Goal: Find specific page/section: Find specific page/section

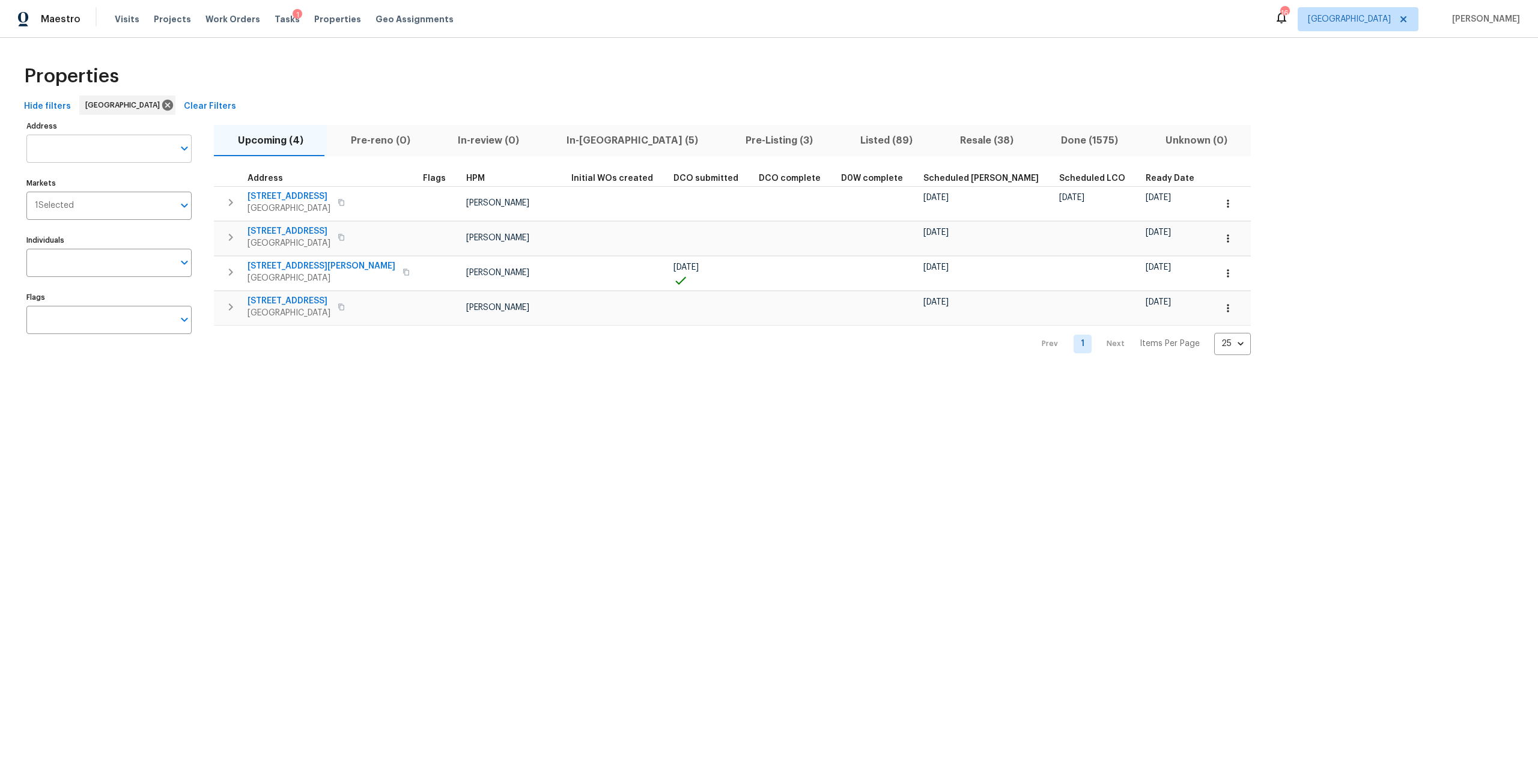
click at [127, 155] on input "Address" at bounding box center [100, 148] width 147 height 28
type input "[GEOGRAPHIC_DATA]"
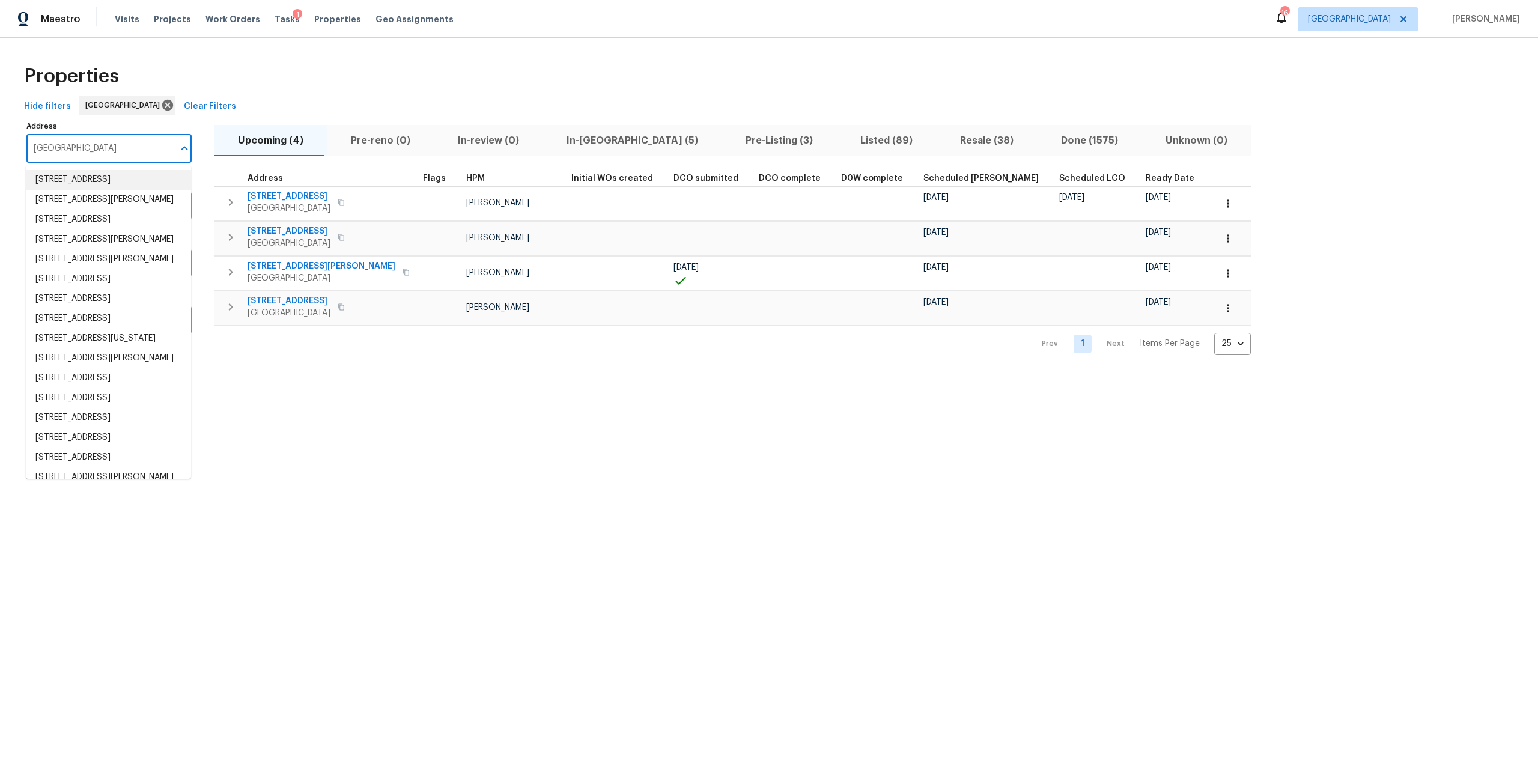
click at [90, 184] on li "[STREET_ADDRESS]" at bounding box center [108, 180] width 165 height 20
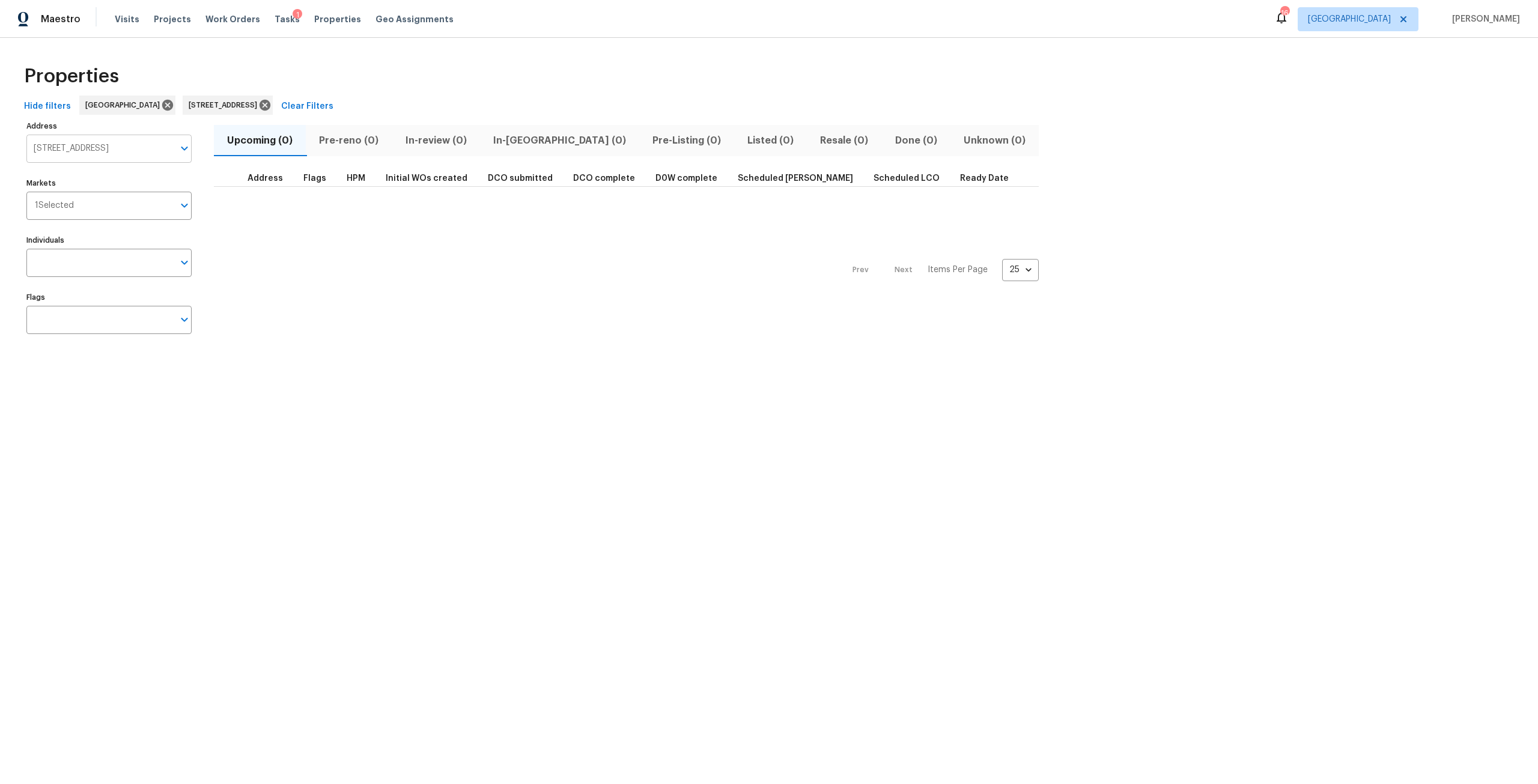
click at [125, 152] on input "1013 Oak Ridge Dr Azle TX 76020" at bounding box center [100, 148] width 147 height 28
click at [271, 105] on icon at bounding box center [264, 105] width 11 height 11
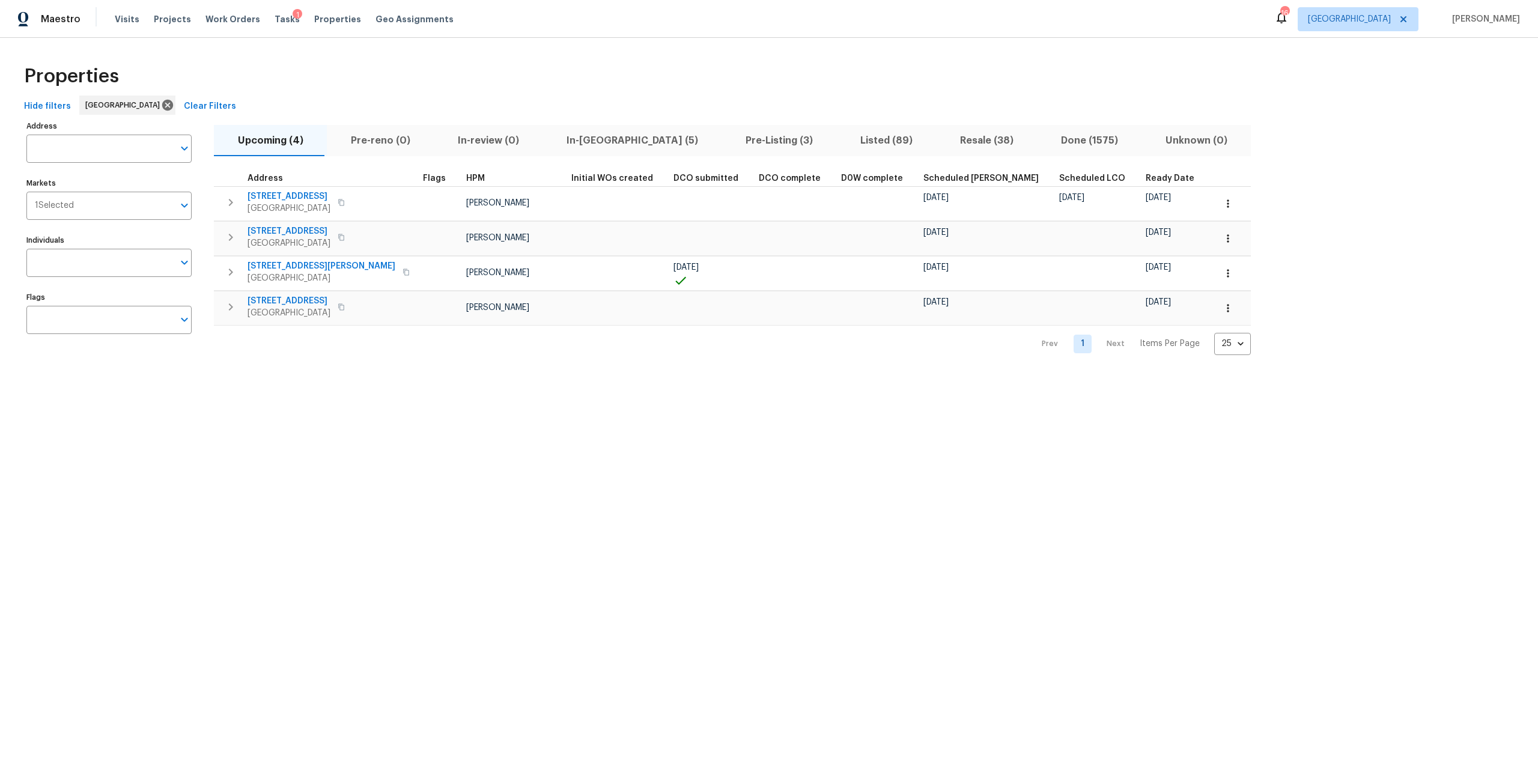
click at [120, 149] on input "Address" at bounding box center [100, 148] width 147 height 28
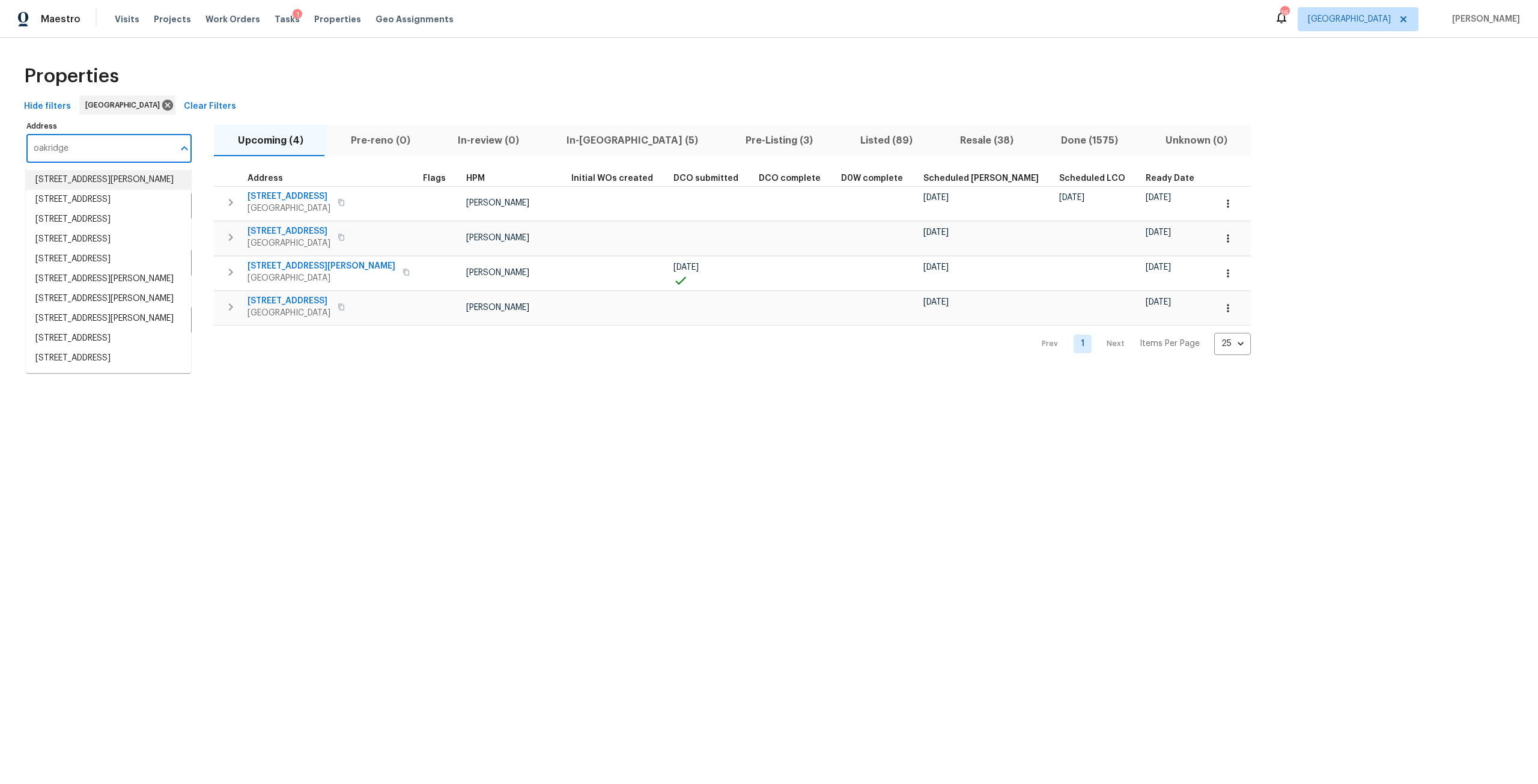
click at [48, 147] on input "oakridge" at bounding box center [100, 148] width 147 height 28
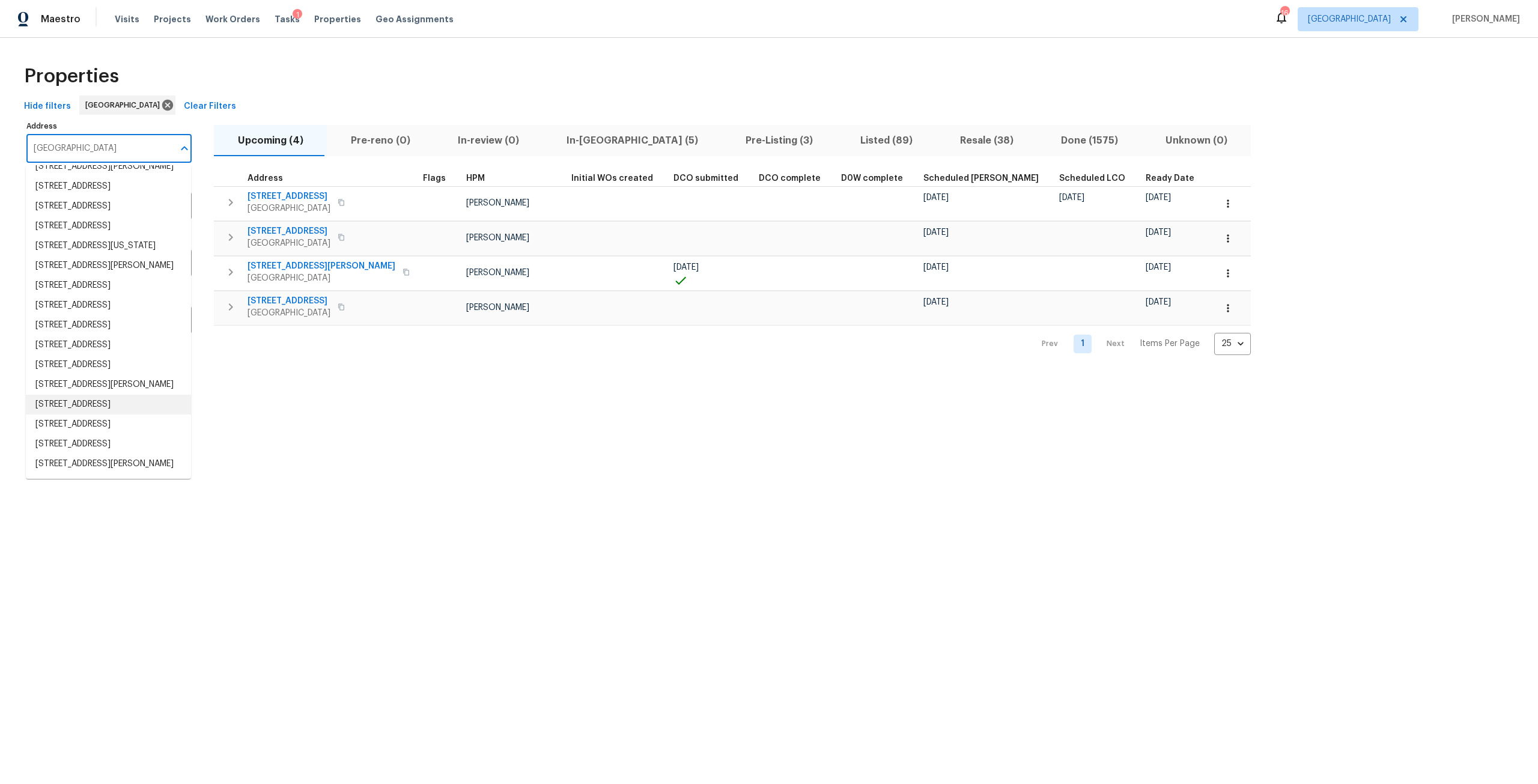
scroll to position [307, 0]
click at [106, 147] on input "oak ridge" at bounding box center [100, 148] width 147 height 28
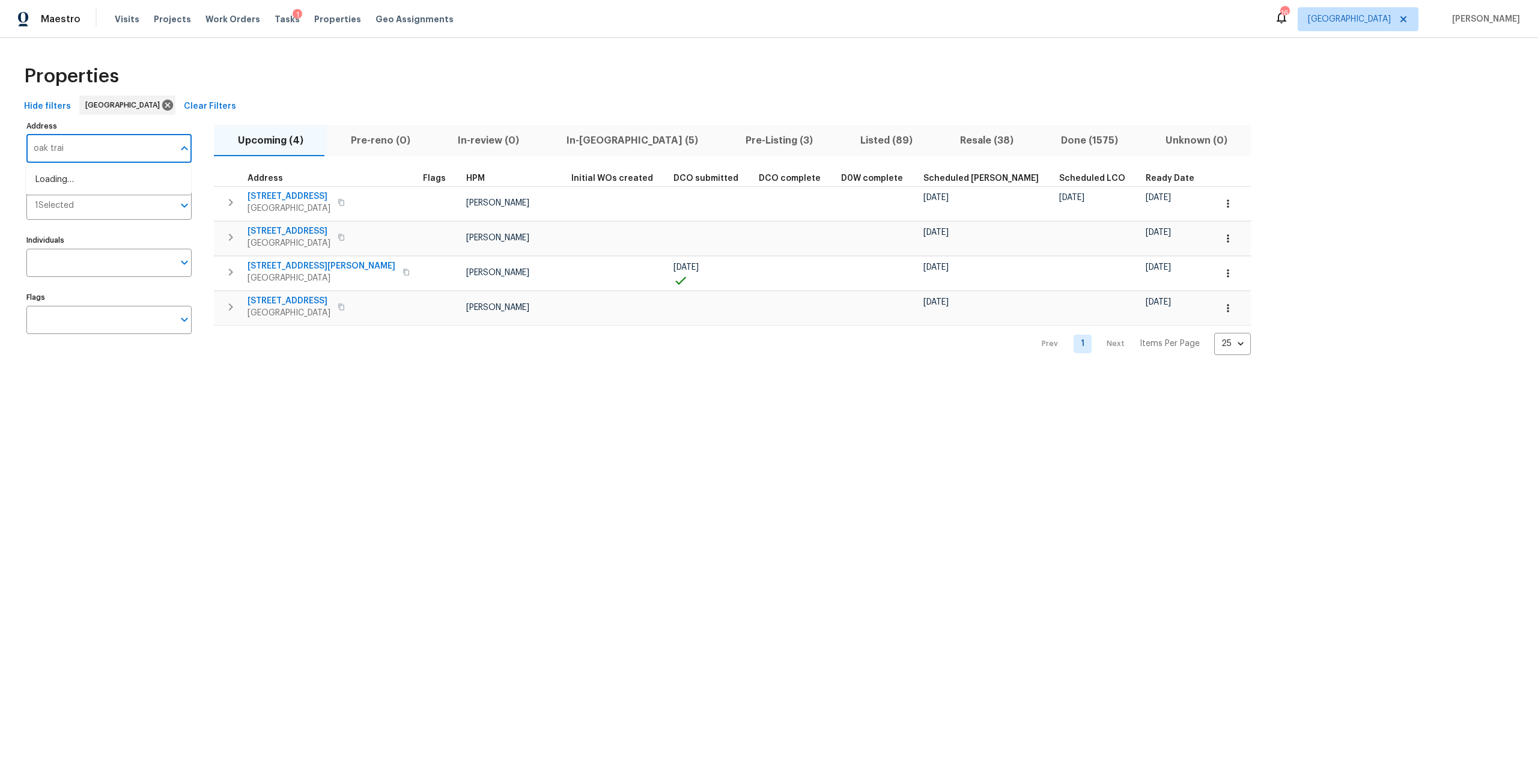
type input "oak trail"
click at [117, 211] on li "5301 Oak Trail Ln Jacksonville FL 32209" at bounding box center [108, 212] width 165 height 20
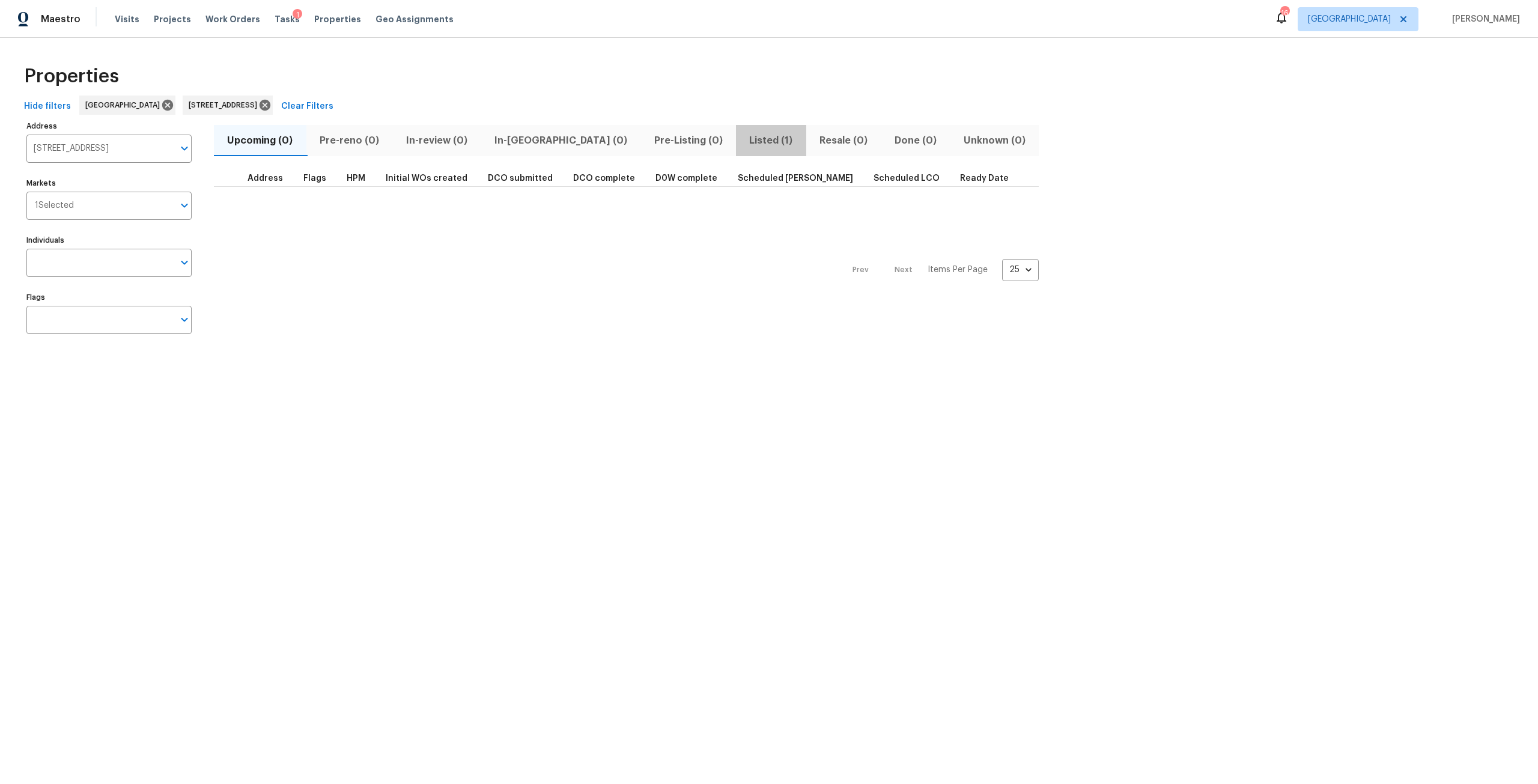
click at [743, 136] on span "Listed (1)" at bounding box center [770, 140] width 56 height 17
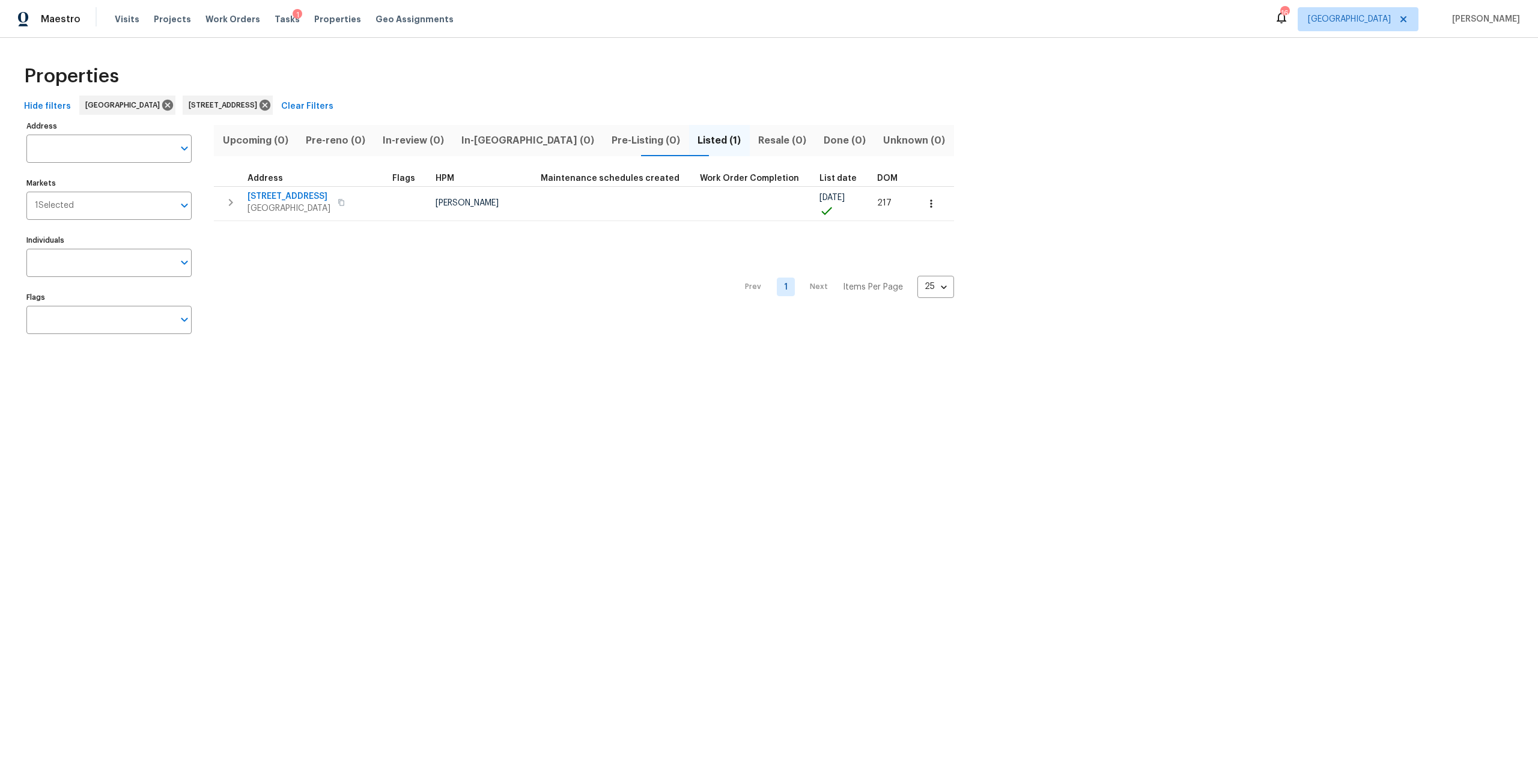
type input "5301 Oak Trail Ln Jacksonville FL 32209"
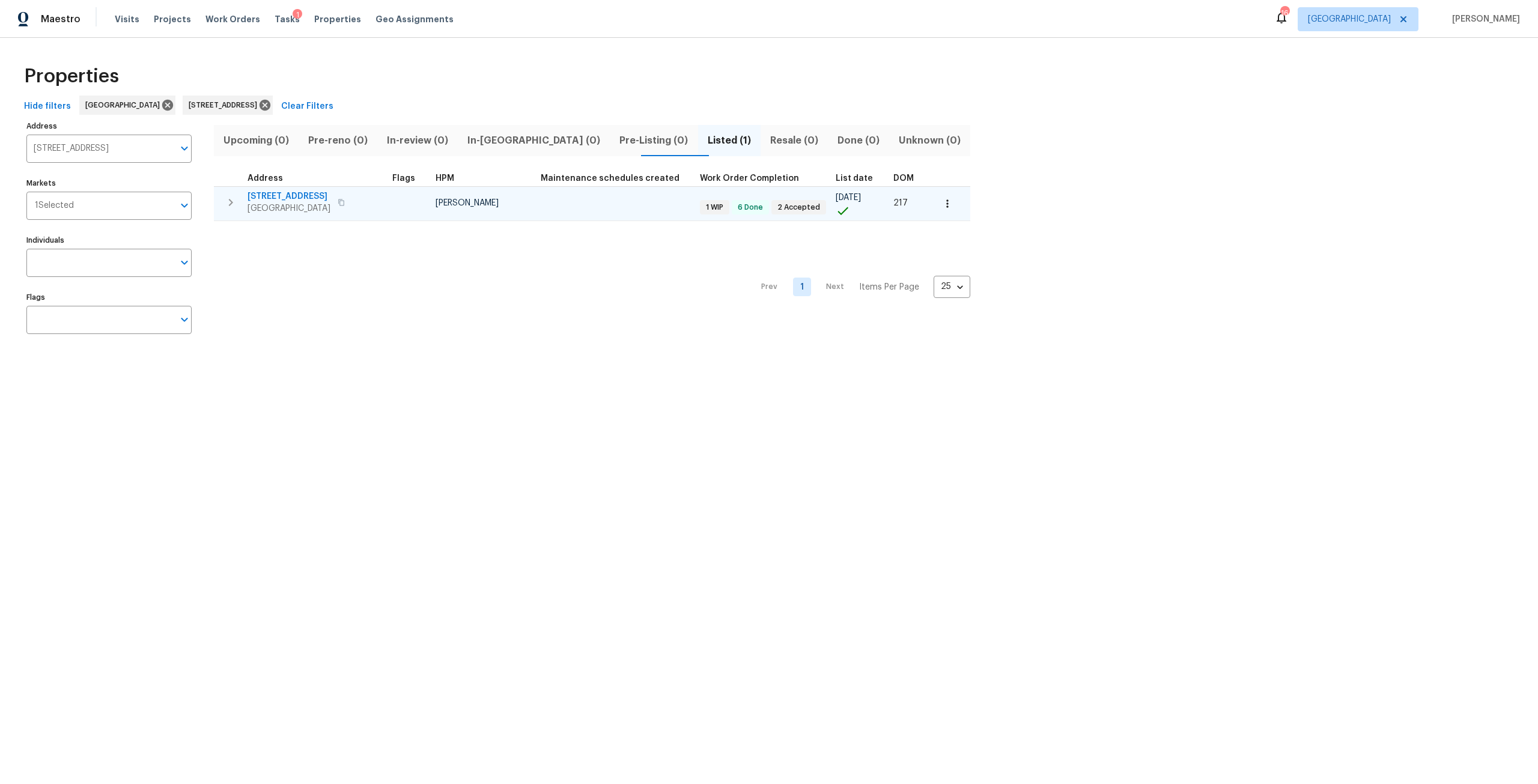
click at [274, 201] on span "5301 Oak Trail Ln" at bounding box center [289, 196] width 82 height 12
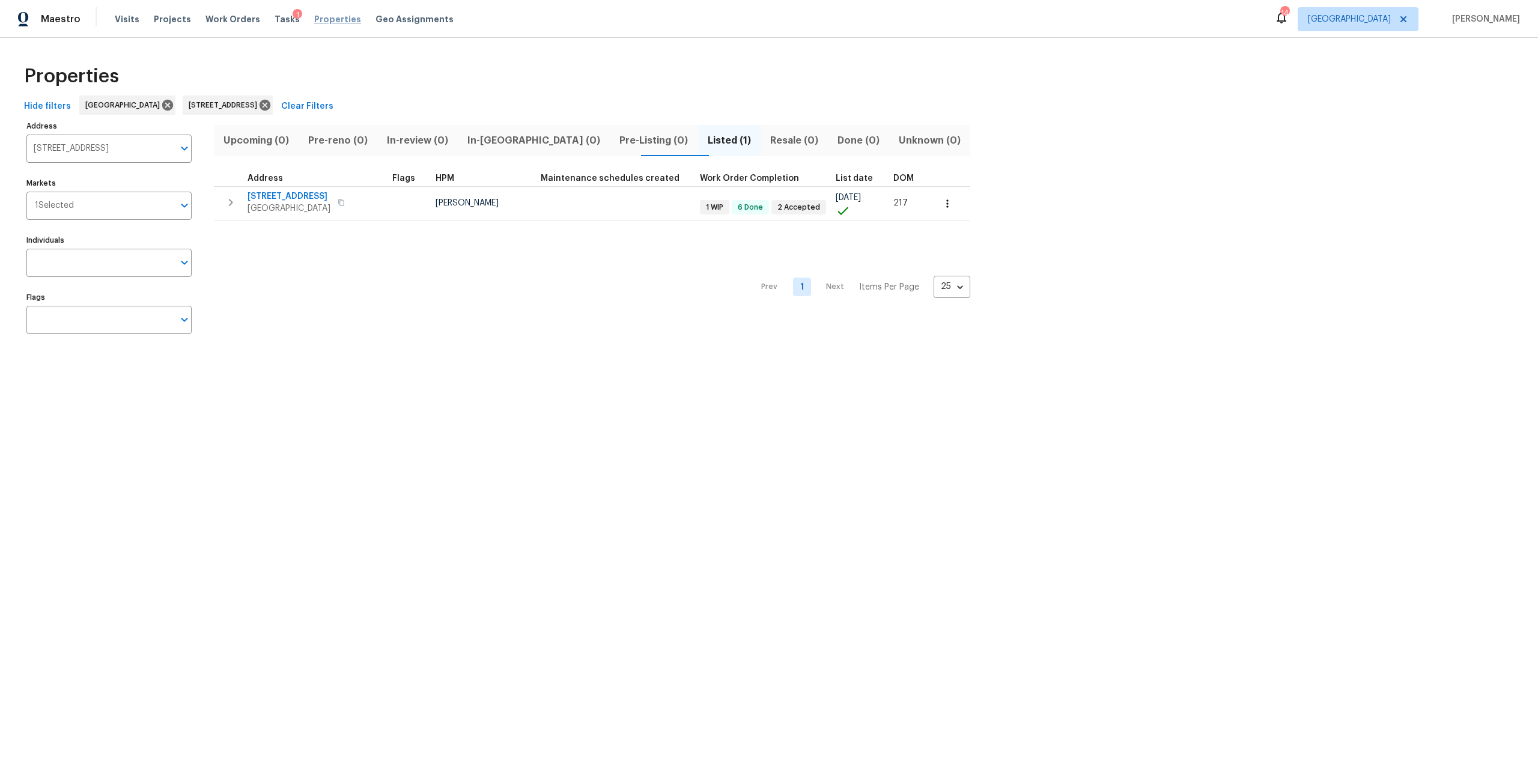
click at [324, 15] on span "Properties" at bounding box center [338, 19] width 47 height 12
click at [262, 106] on span "5301 Oak Trail Ln Jacksonville FL 32209" at bounding box center [225, 105] width 74 height 12
click at [271, 106] on icon at bounding box center [264, 105] width 11 height 11
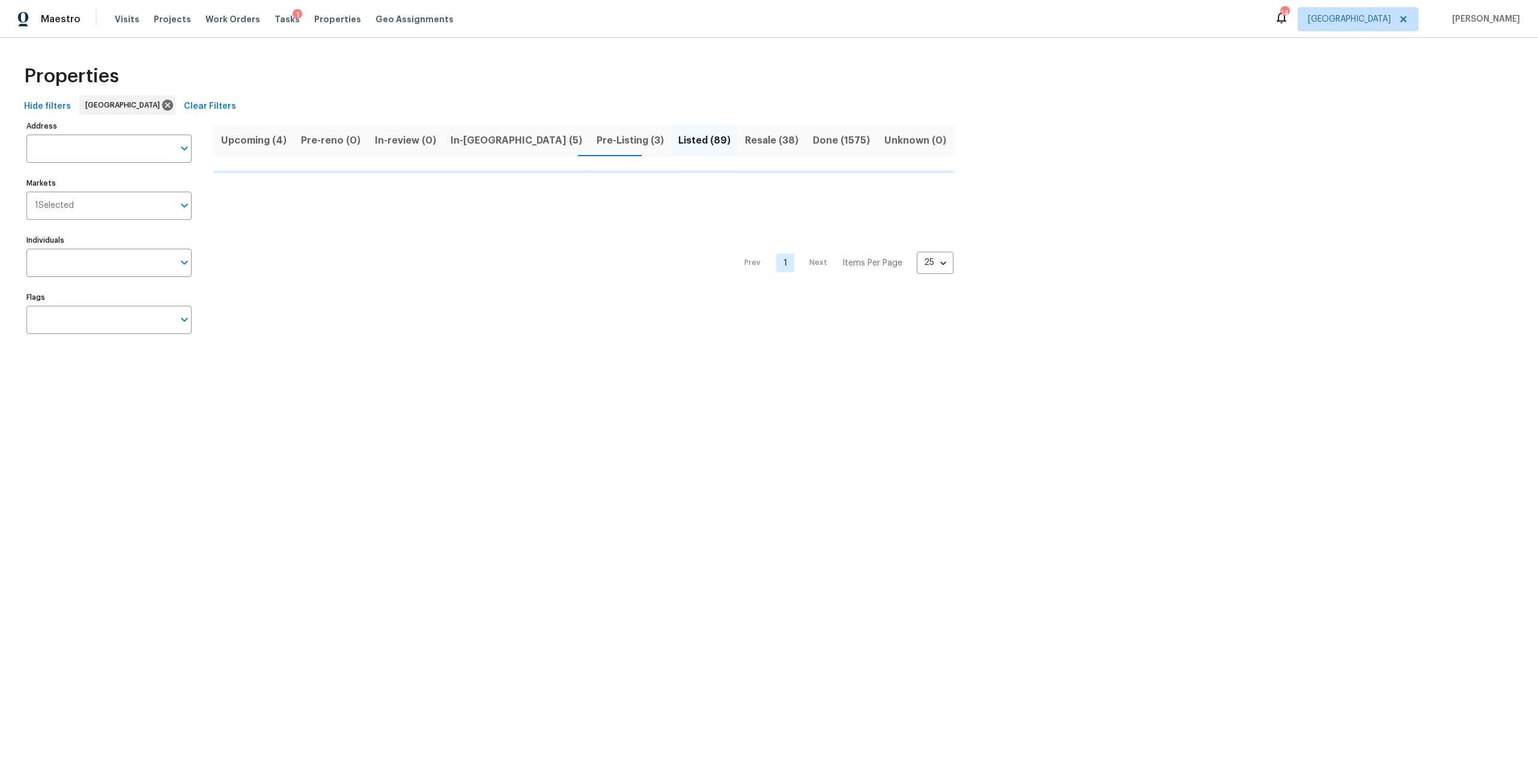
click at [103, 158] on input "Address" at bounding box center [100, 148] width 147 height 28
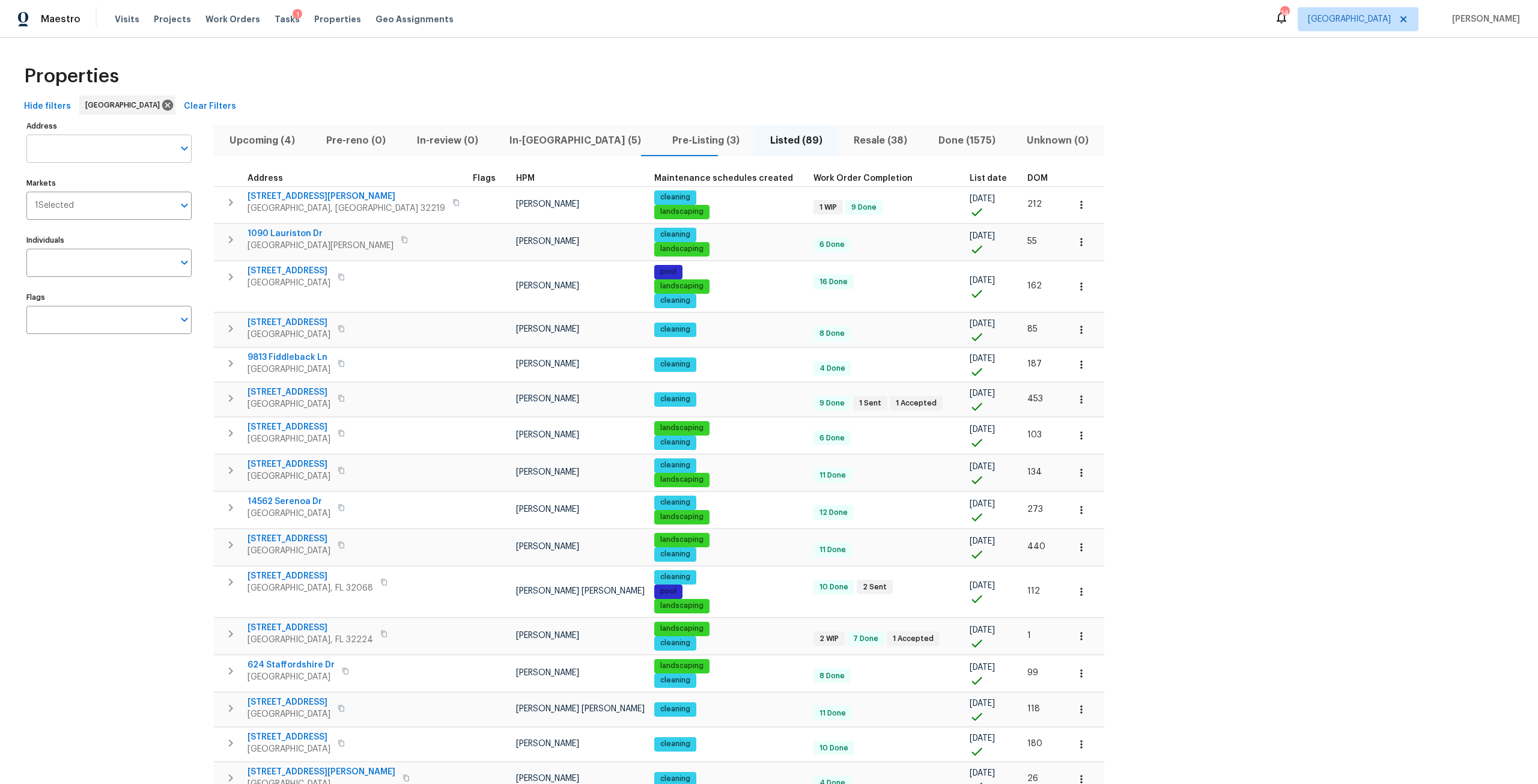
click at [72, 148] on input "Address" at bounding box center [100, 148] width 147 height 28
type input "3538"
click at [124, 187] on li "3538 Chestnut Hill Ct Jacksonville FL 32223" at bounding box center [108, 180] width 165 height 20
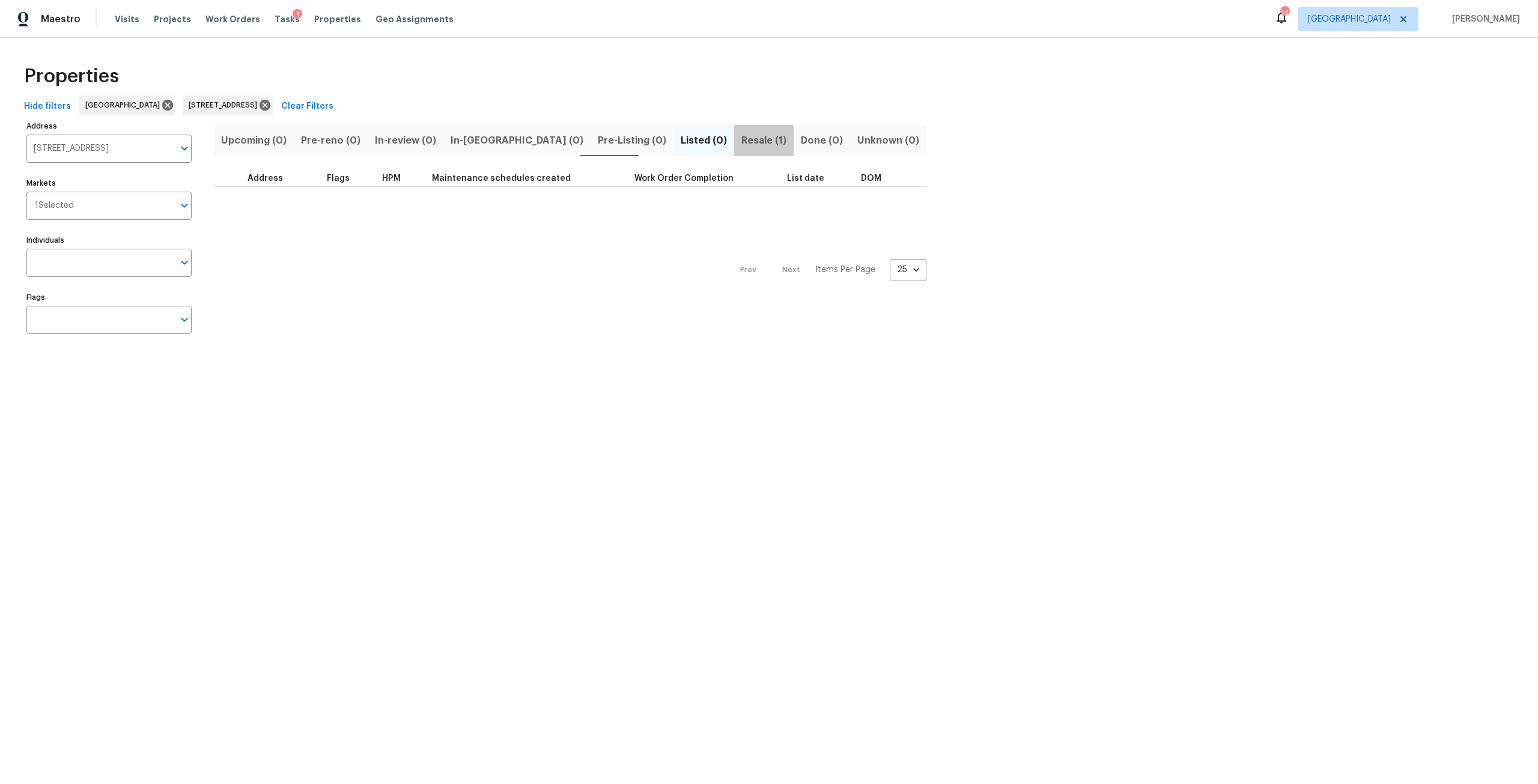
click at [742, 145] on span "Resale (1)" at bounding box center [765, 140] width 45 height 17
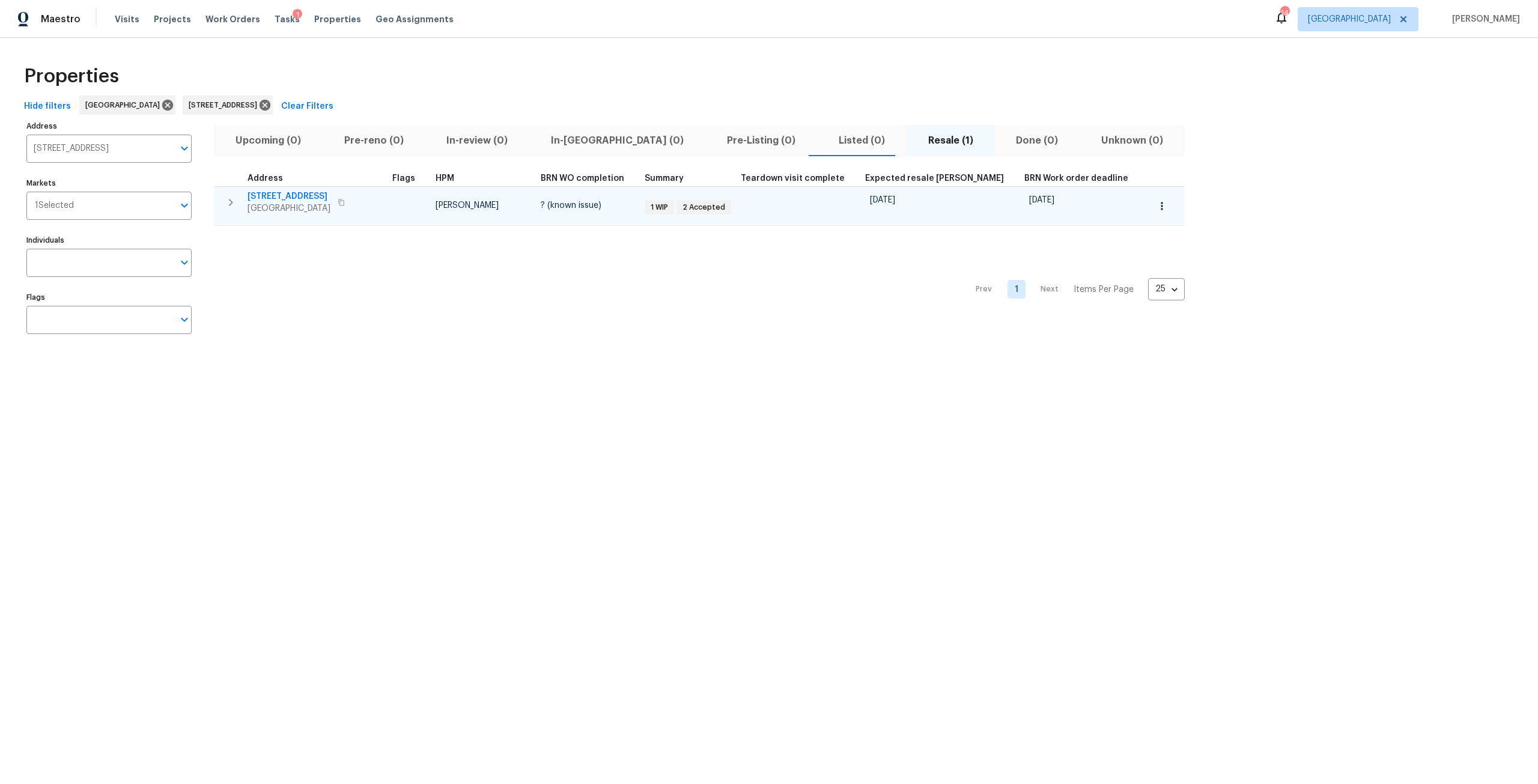
click at [297, 194] on span "3538 Chestnut Hill Ct" at bounding box center [289, 196] width 82 height 12
click at [309, 197] on span "3538 Chestnut Hill Ct" at bounding box center [289, 196] width 82 height 12
click at [310, 200] on span "3538 Chestnut Hill Ct" at bounding box center [289, 196] width 82 height 12
click at [1156, 207] on icon "button" at bounding box center [1162, 206] width 12 height 12
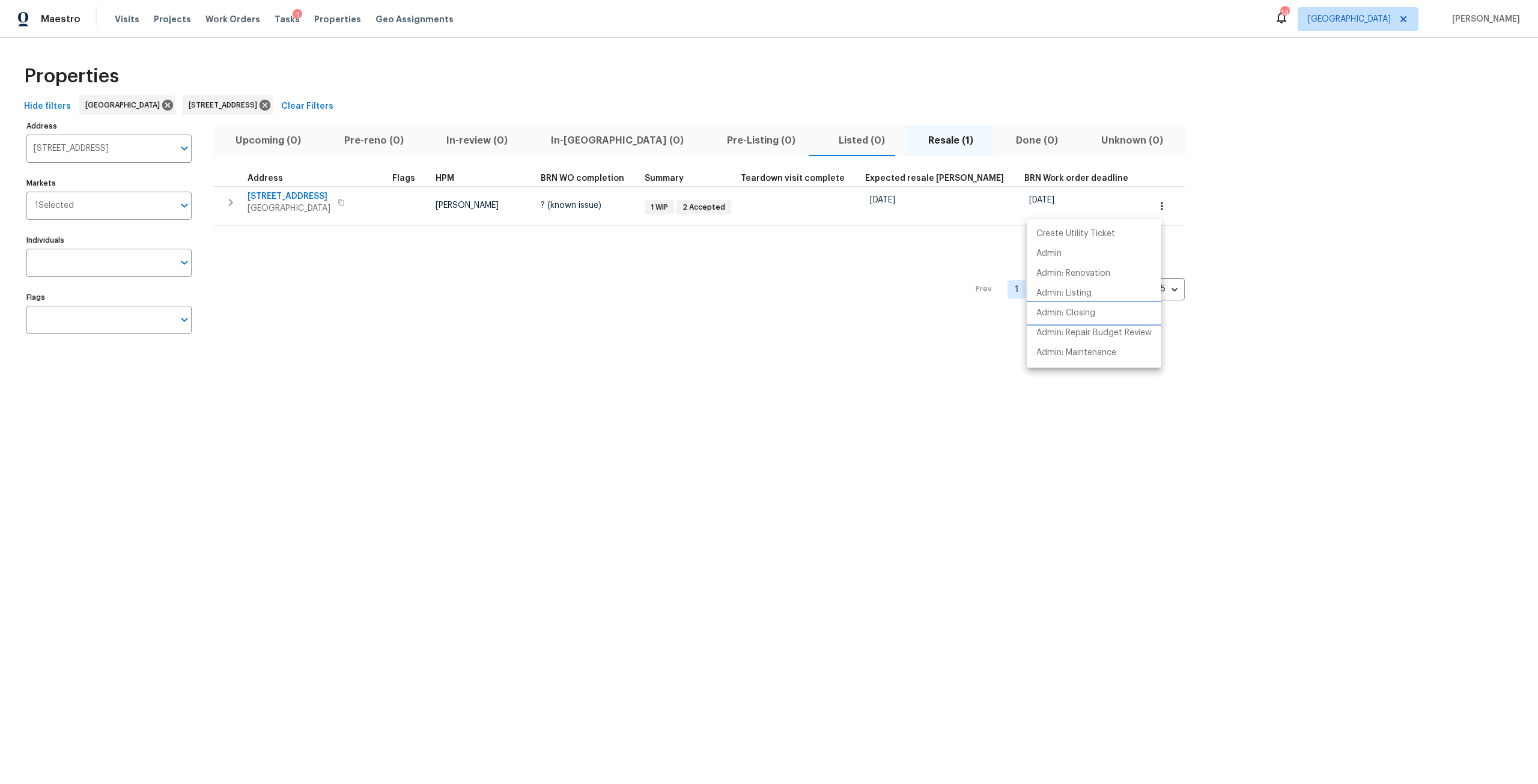
click at [1097, 313] on li "Admin: Closing" at bounding box center [1093, 313] width 134 height 20
click at [310, 105] on div at bounding box center [769, 392] width 1538 height 784
click at [271, 102] on icon at bounding box center [264, 105] width 11 height 11
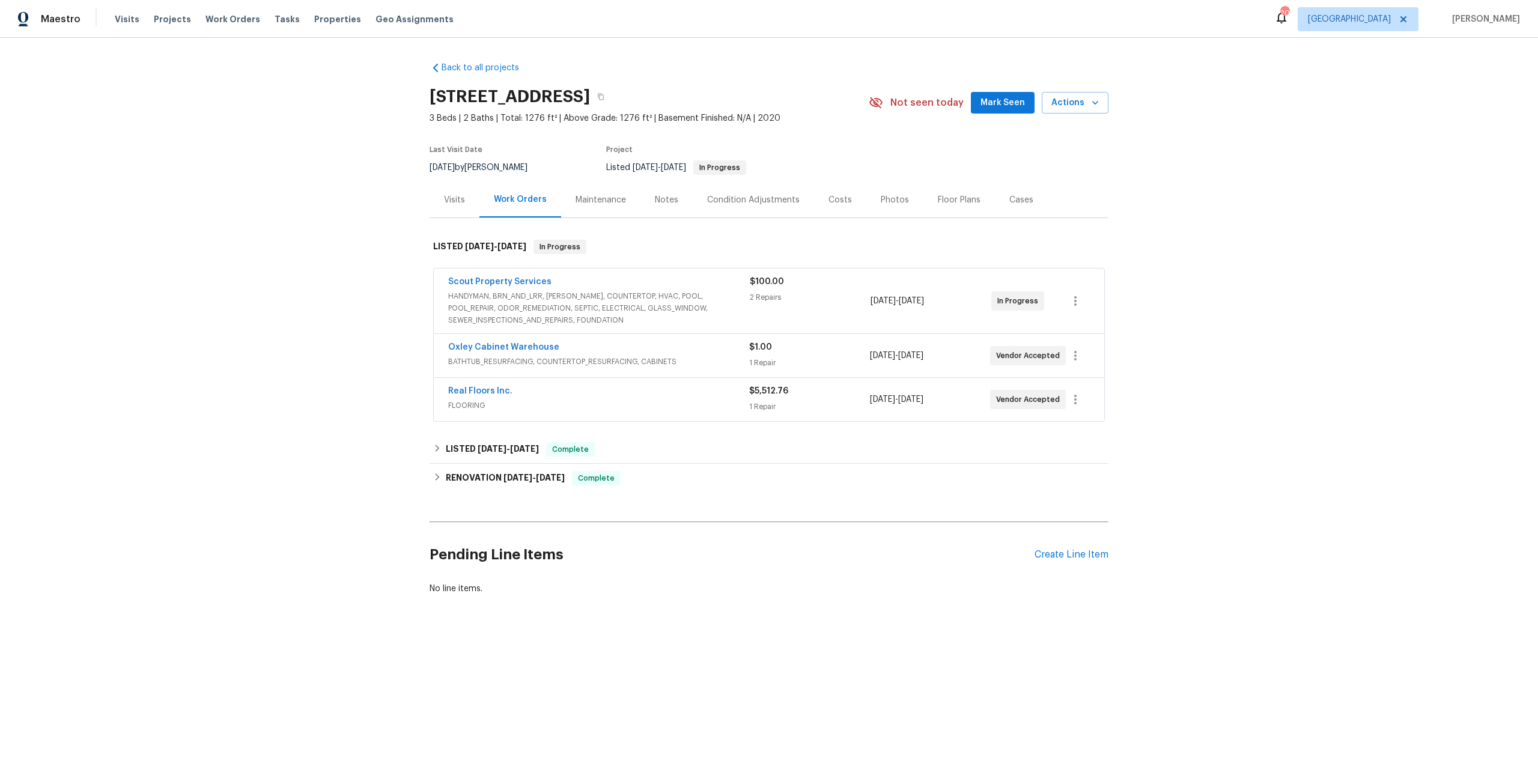
click at [881, 204] on div "Photos" at bounding box center [895, 200] width 28 height 12
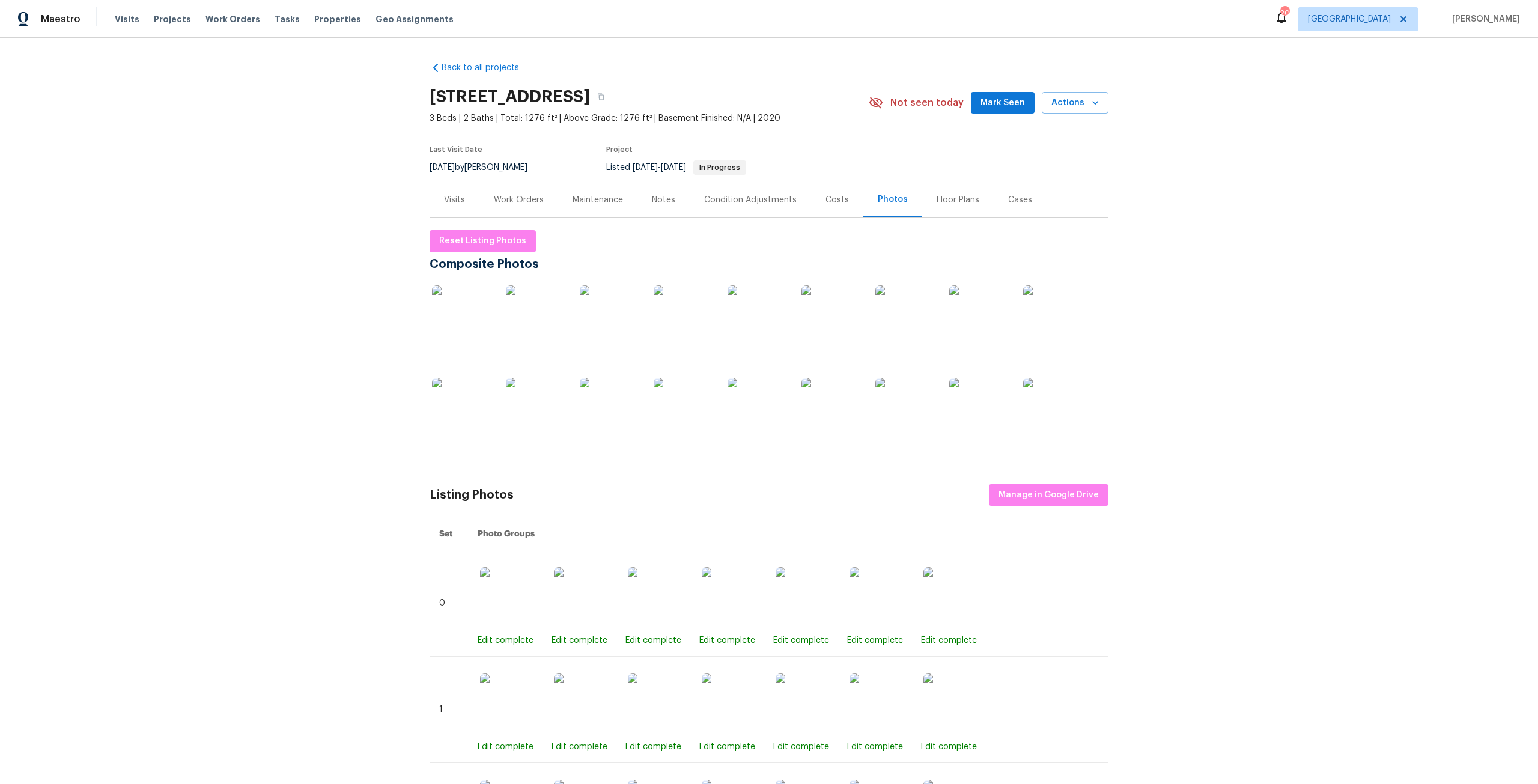
click at [482, 321] on img at bounding box center [461, 315] width 60 height 60
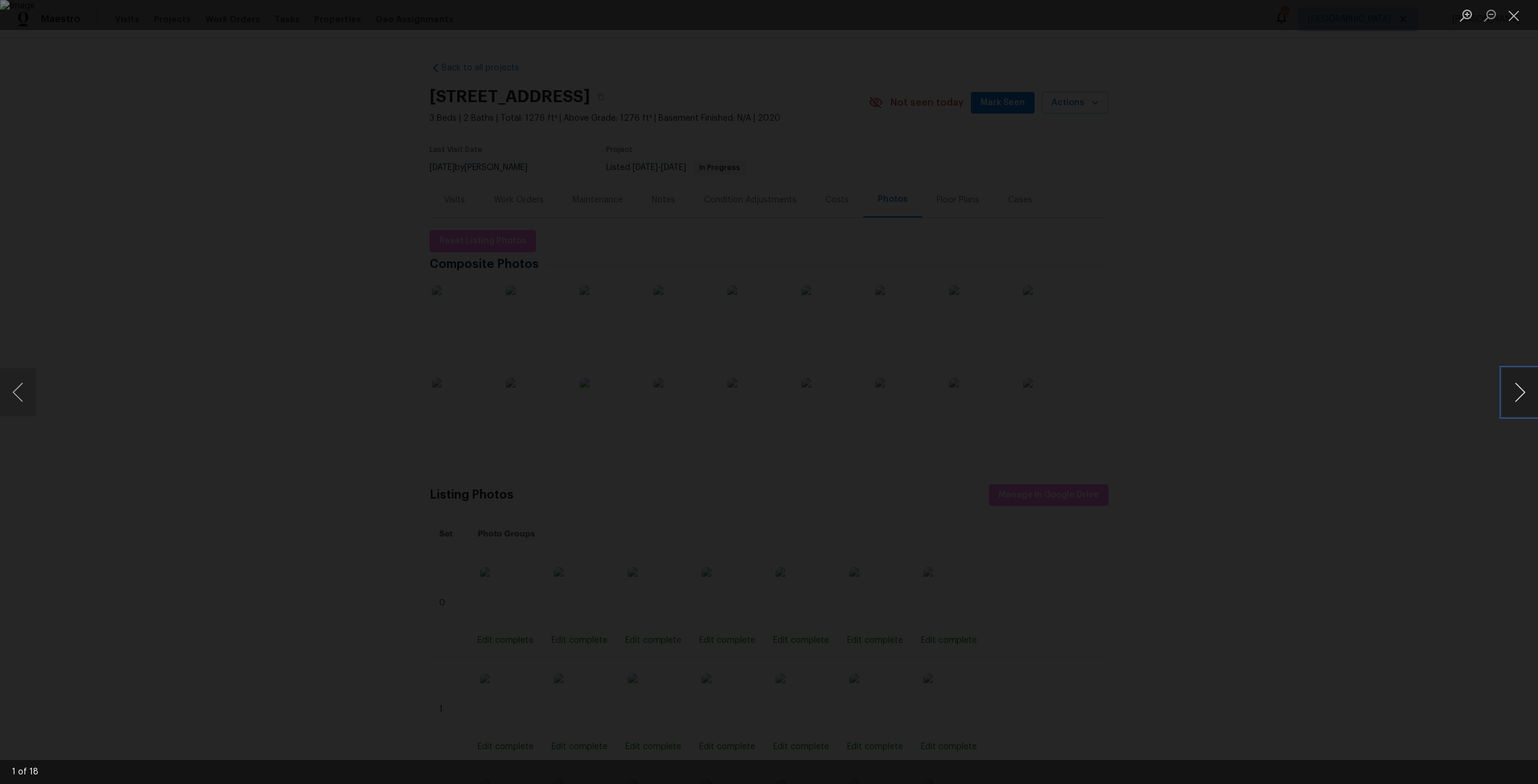
click at [1529, 396] on button "Next image" at bounding box center [1520, 392] width 36 height 48
click at [1520, 394] on button "Next image" at bounding box center [1520, 392] width 36 height 48
click at [33, 399] on button "Previous image" at bounding box center [18, 392] width 36 height 48
click at [18, 400] on button "Previous image" at bounding box center [18, 392] width 36 height 48
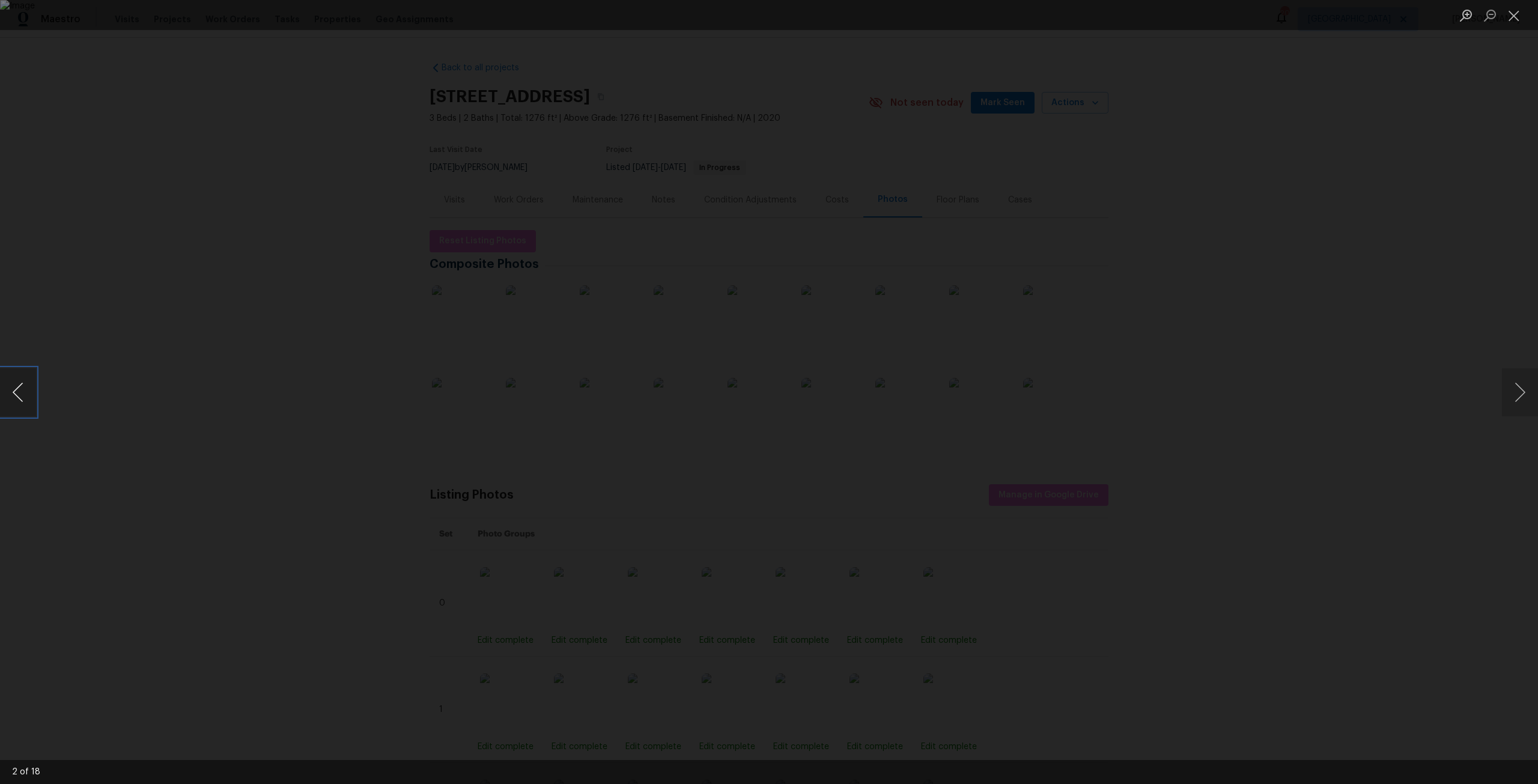
click at [18, 400] on button "Previous image" at bounding box center [18, 392] width 36 height 48
click at [704, 409] on img "Lightbox" at bounding box center [769, 392] width 1538 height 784
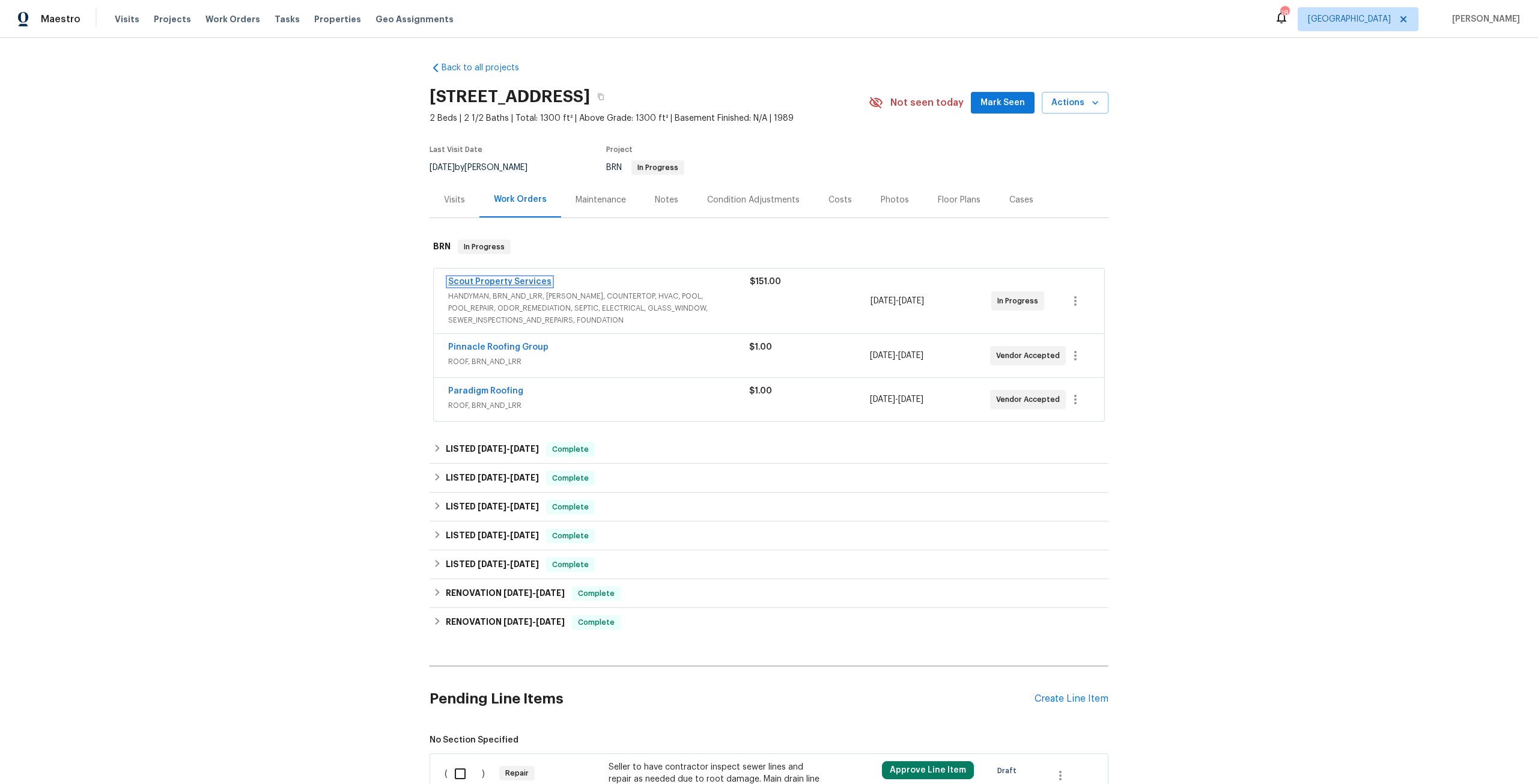
click at [512, 283] on link "Scout Property Services" at bounding box center [500, 282] width 103 height 9
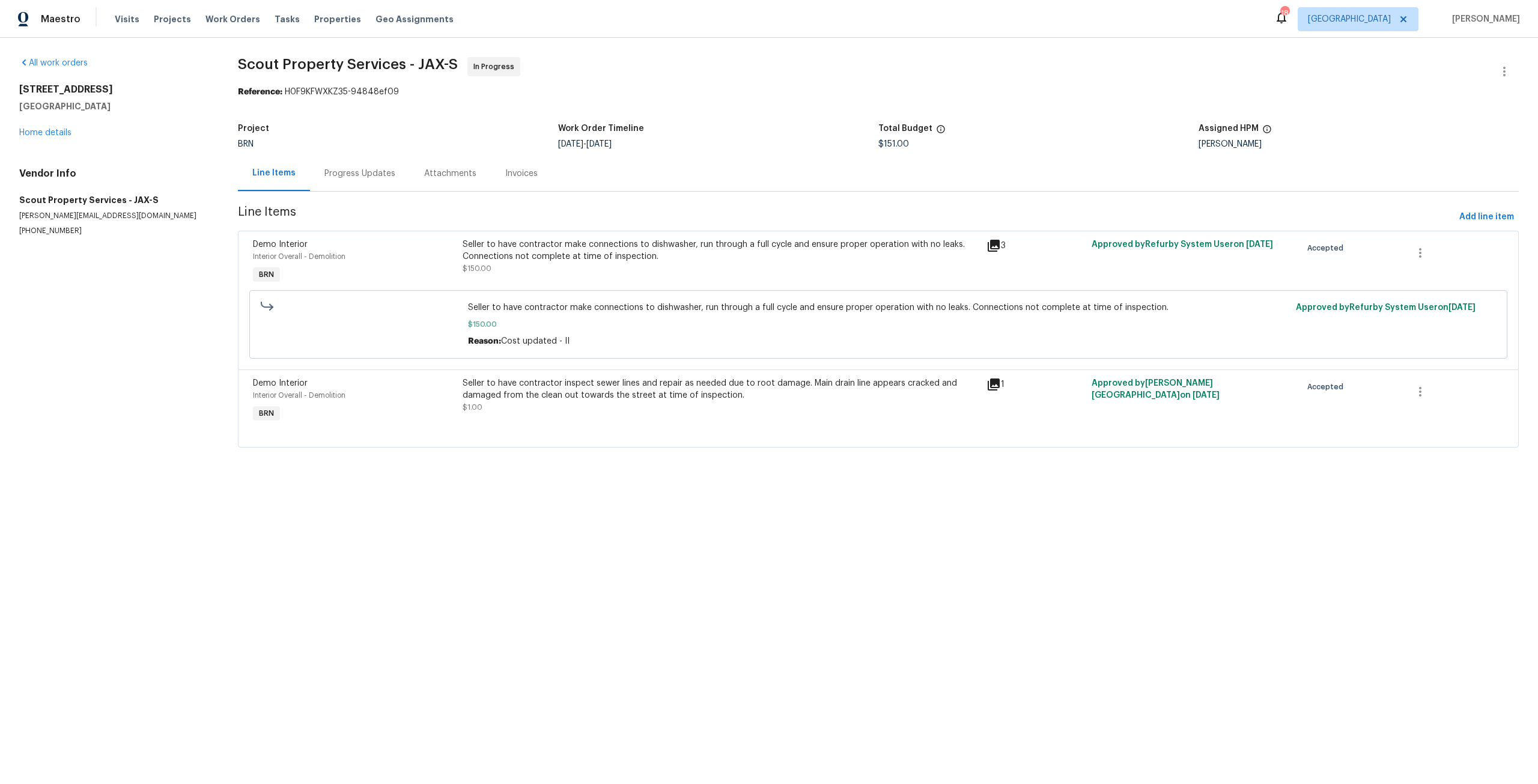
click at [683, 392] on div "Seller to have contractor inspect sewer lines and repair as needed due to root …" at bounding box center [720, 389] width 517 height 24
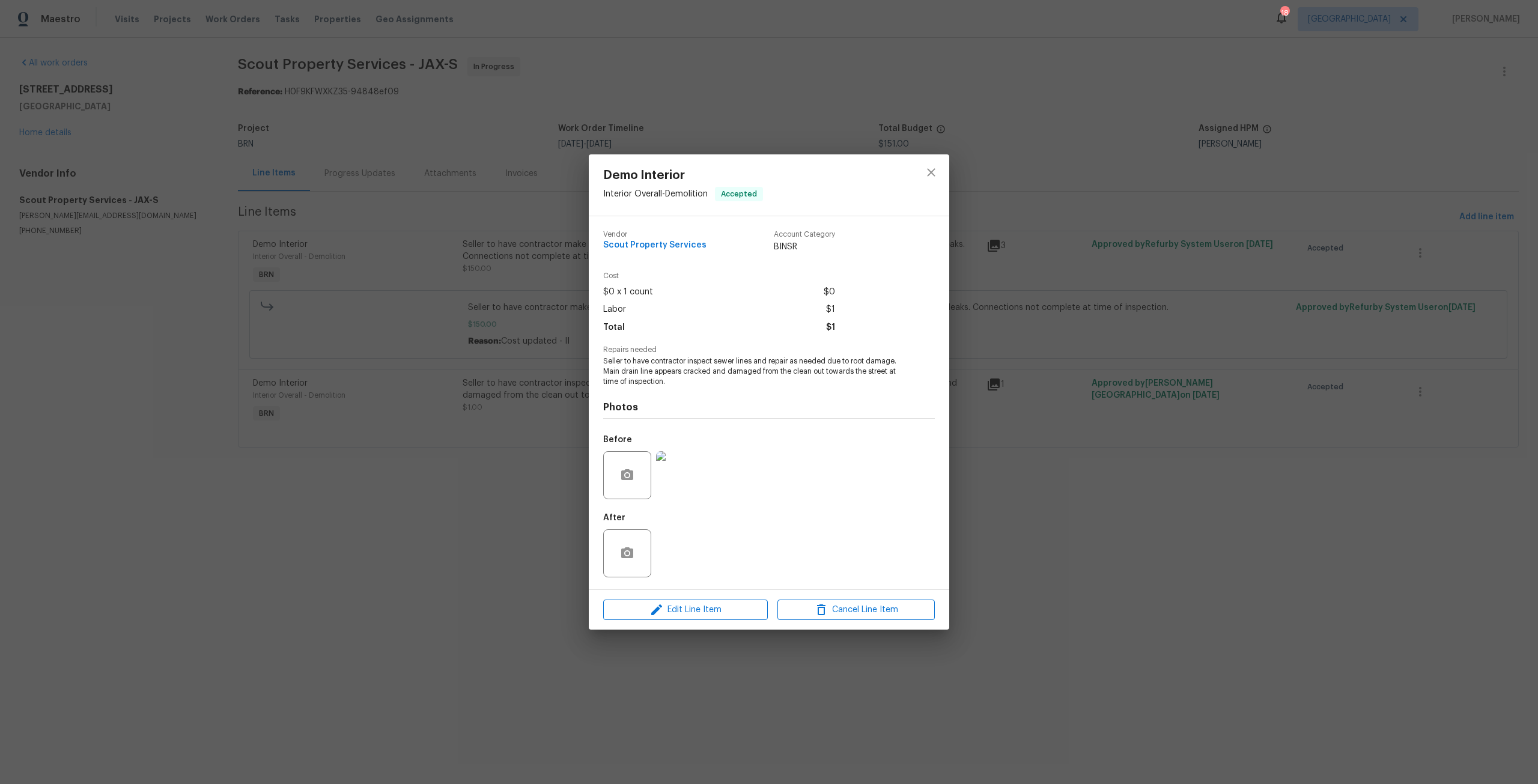
click at [690, 471] on img at bounding box center [680, 475] width 48 height 48
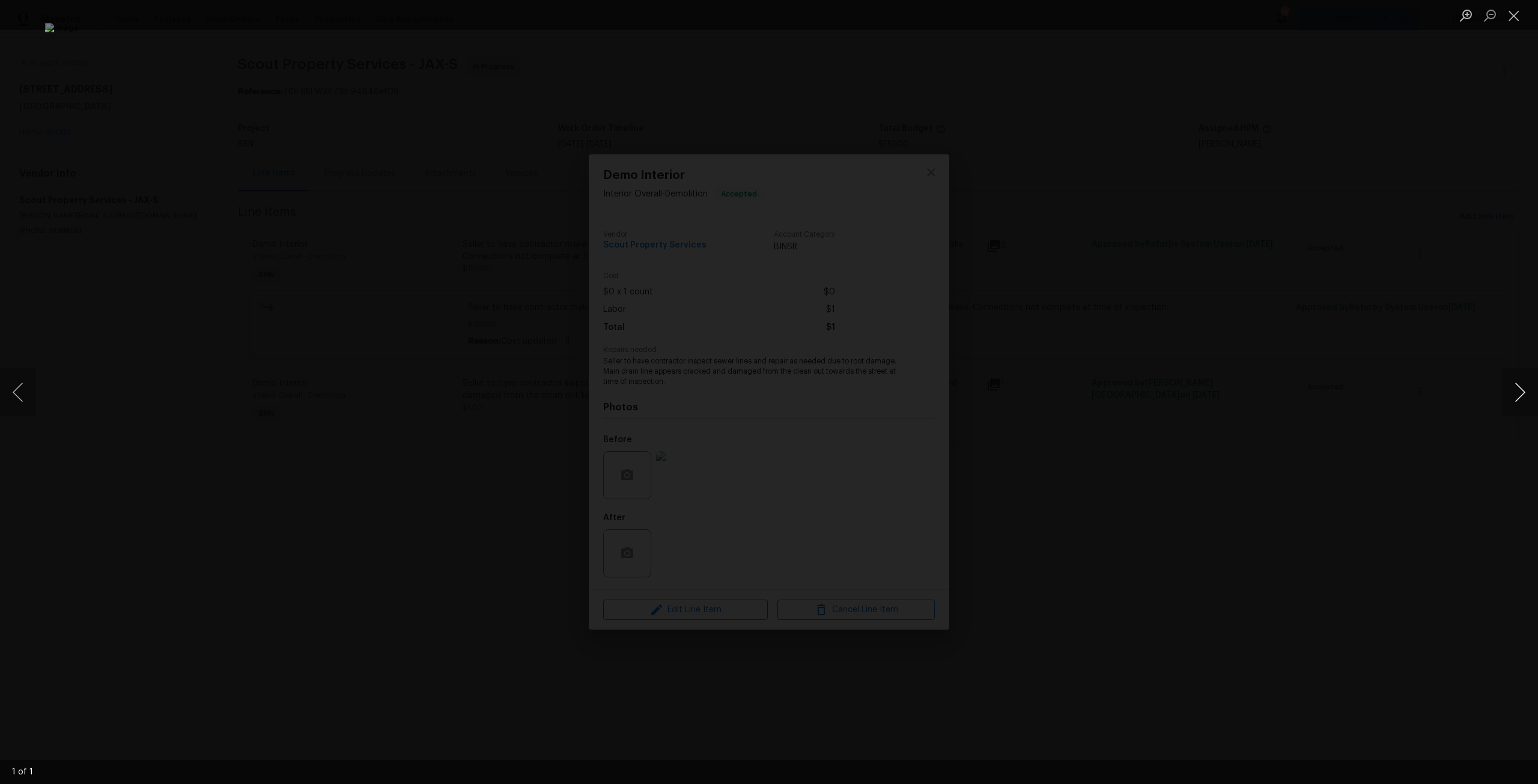
click at [1523, 391] on button "Next image" at bounding box center [1520, 392] width 36 height 48
click at [1504, 381] on button "Next image" at bounding box center [1520, 392] width 36 height 48
click at [1513, 17] on button "Close lightbox" at bounding box center [1514, 15] width 24 height 21
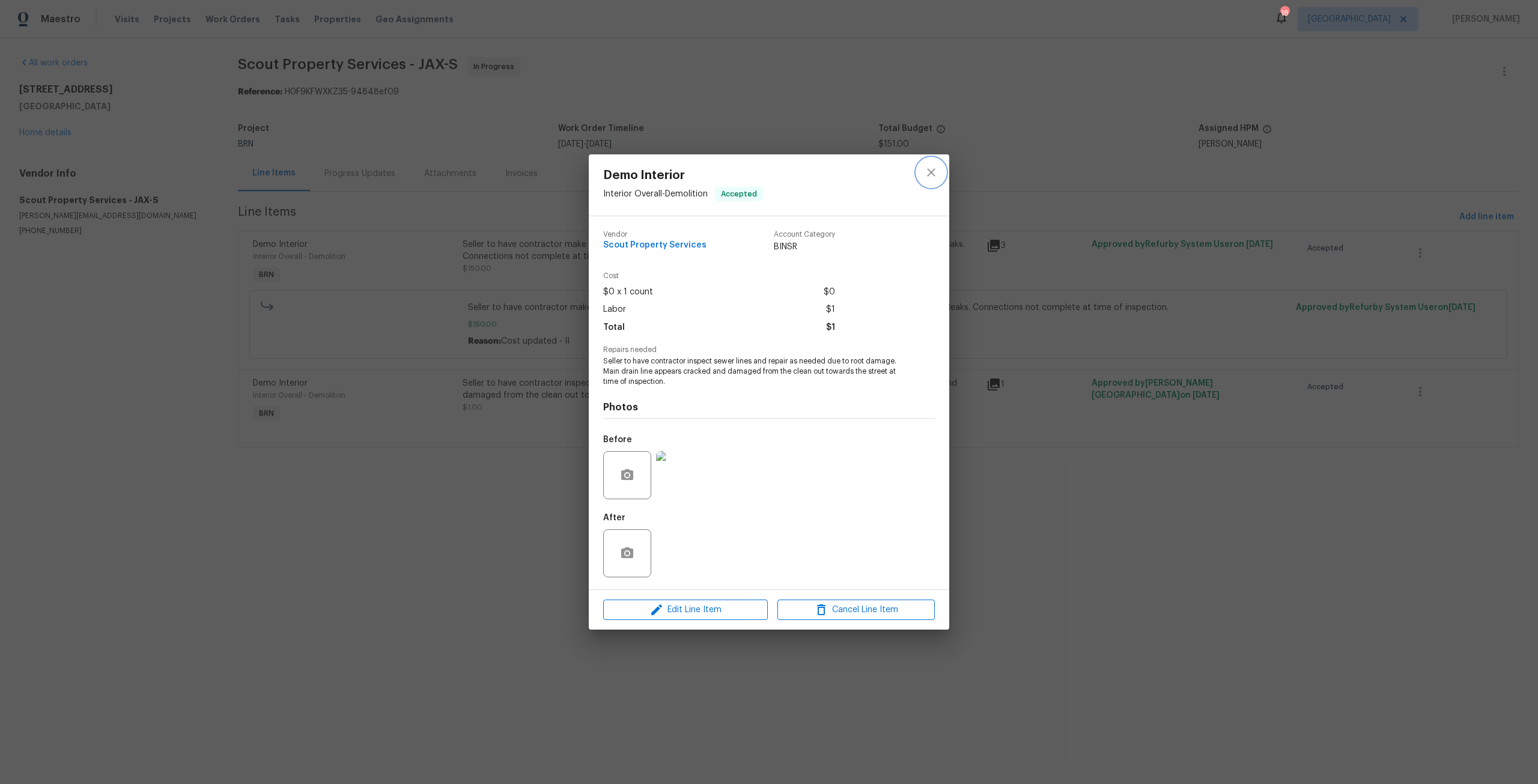
click at [925, 173] on icon "close" at bounding box center [931, 172] width 15 height 15
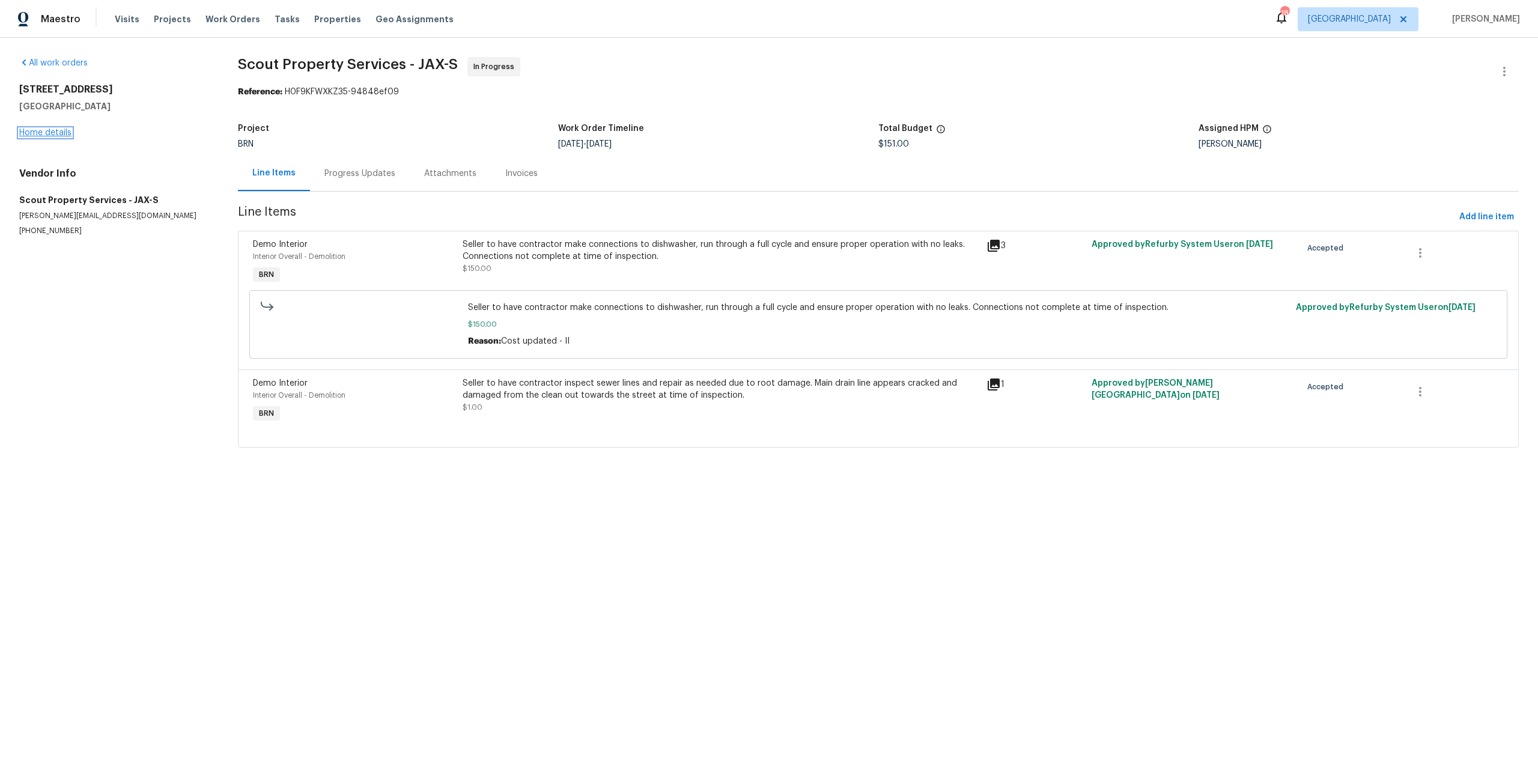
click at [66, 130] on link "Home details" at bounding box center [45, 132] width 52 height 9
